Goal: Task Accomplishment & Management: Manage account settings

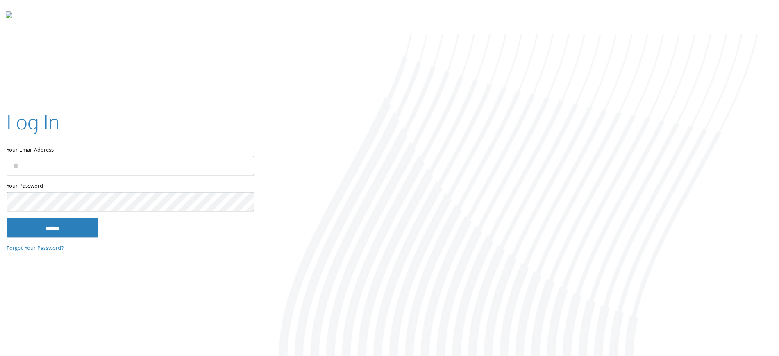
click at [165, 164] on input "Your Email Address" at bounding box center [131, 165] width 248 height 19
type input "**********"
click at [7, 218] on input "******" at bounding box center [53, 228] width 92 height 20
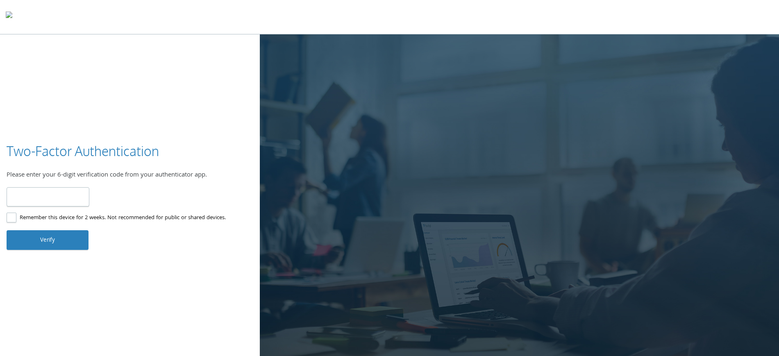
type input "******"
